Goal: Information Seeking & Learning: Learn about a topic

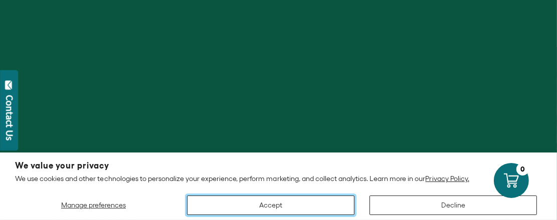
click at [303, 202] on button "Accept" at bounding box center [270, 206] width 167 height 20
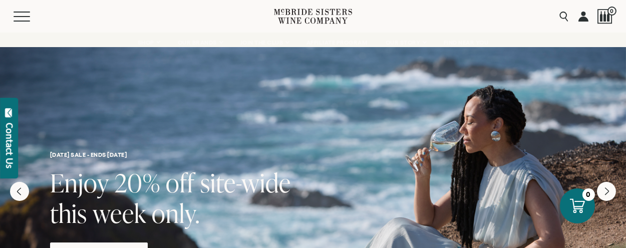
click at [338, 82] on div "[DATE] SALE - ENDS [DATE] Enjoy 20% off site-wide this week only. Stock Up [DAT…" at bounding box center [313, 169] width 626 height 245
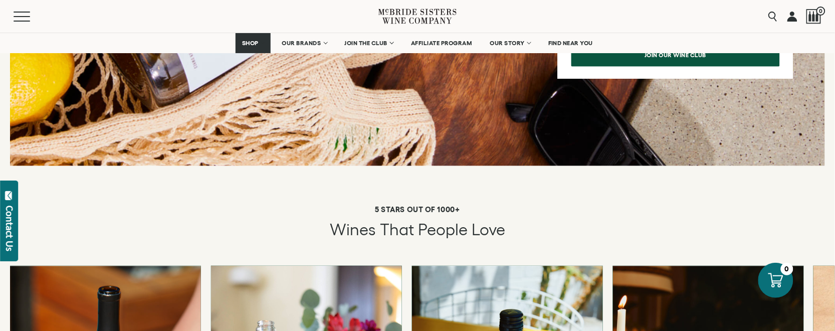
scroll to position [1704, 0]
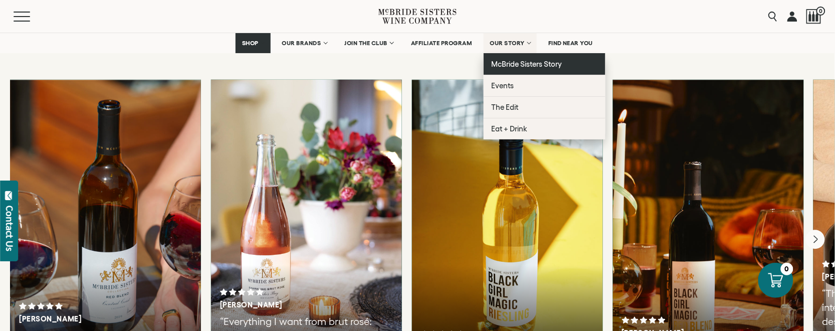
click at [520, 64] on span "McBride Sisters Story" at bounding box center [527, 64] width 71 height 9
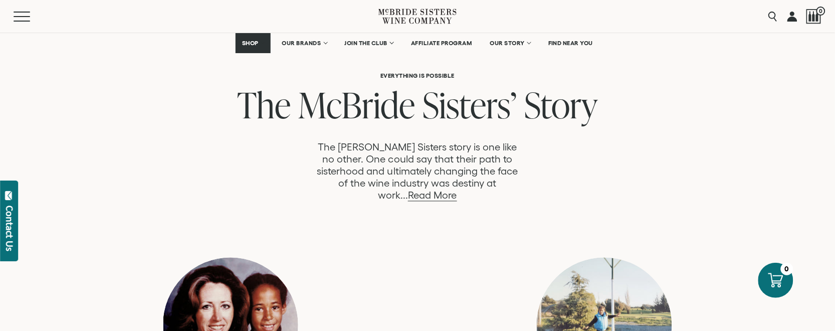
scroll to position [501, 0]
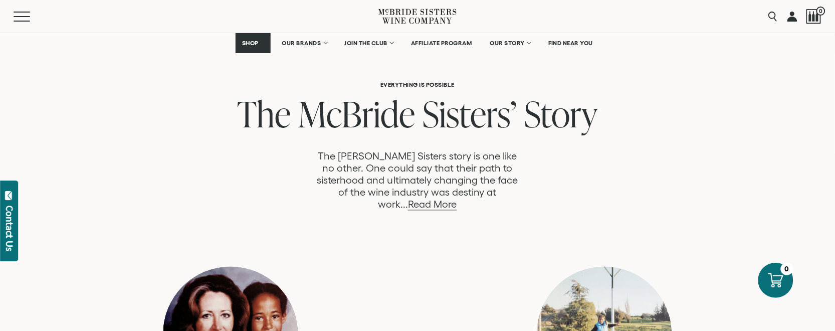
click at [477, 182] on p "The McBride Sisters story is one like no other. One could say that their path t…" at bounding box center [417, 180] width 208 height 60
click at [456, 199] on link "Read More" at bounding box center [432, 205] width 49 height 12
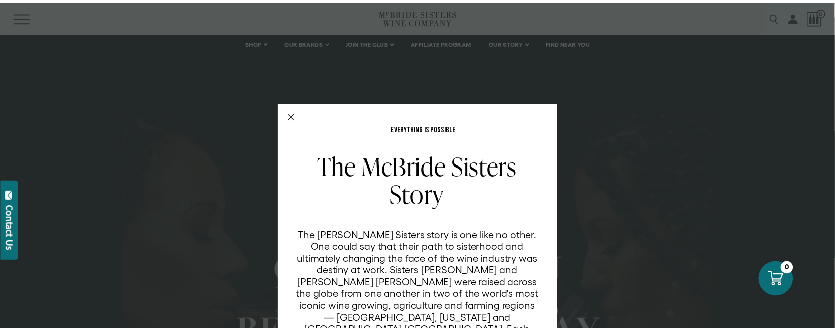
scroll to position [993, 0]
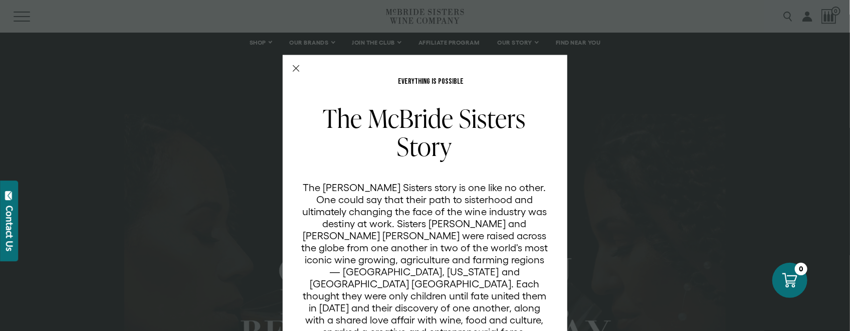
click at [286, 73] on div "EVERYTHING IS POSSIBLE The McBride Sisters Story The McBride Sisters story is o…" at bounding box center [425, 239] width 285 height 368
click at [293, 69] on line "Close Modal" at bounding box center [296, 69] width 6 height 6
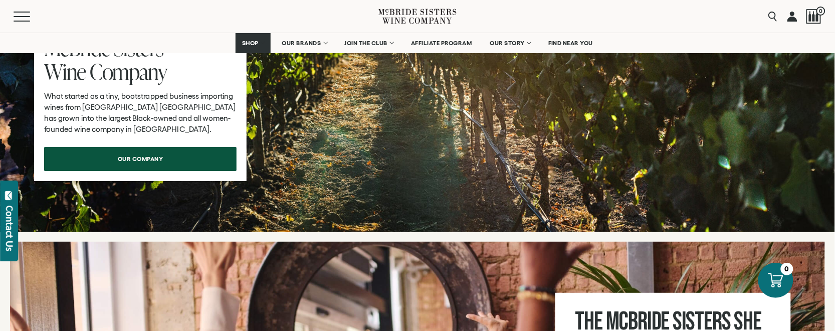
scroll to position [3307, 0]
